Goal: Information Seeking & Learning: Learn about a topic

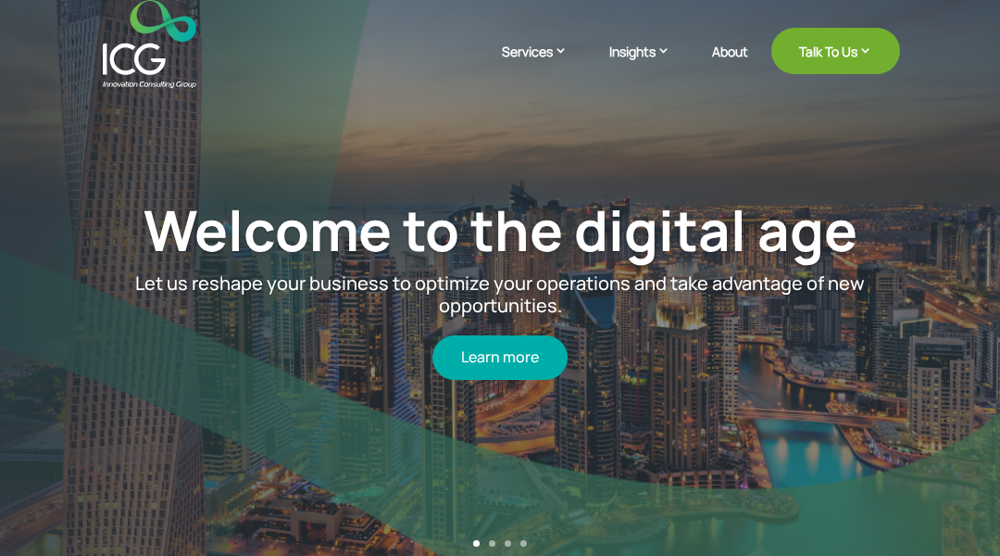
click at [93, 93] on div "Welcome to the digital age Let us reshape your business to optimize your operat…" at bounding box center [500, 288] width 880 height 443
